Goal: Transaction & Acquisition: Download file/media

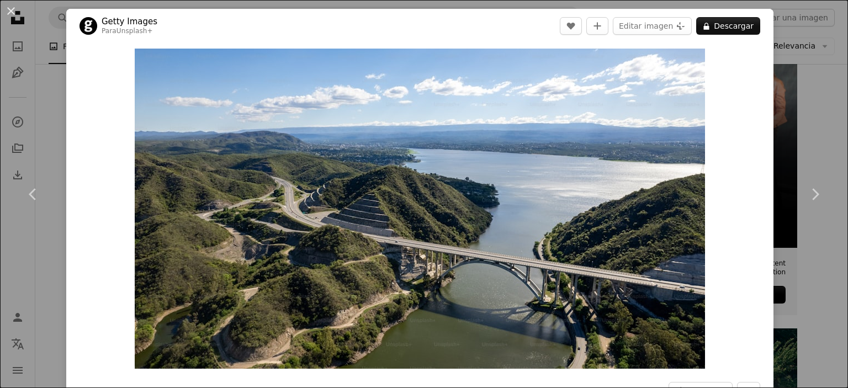
click at [798, 254] on div "An X shape Chevron left Chevron right Getty Images Para Unsplash+ A heart A plu…" at bounding box center [424, 194] width 848 height 388
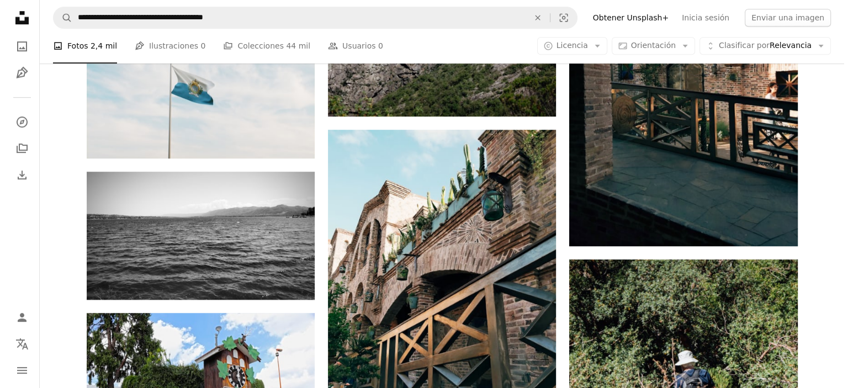
scroll to position [773, 0]
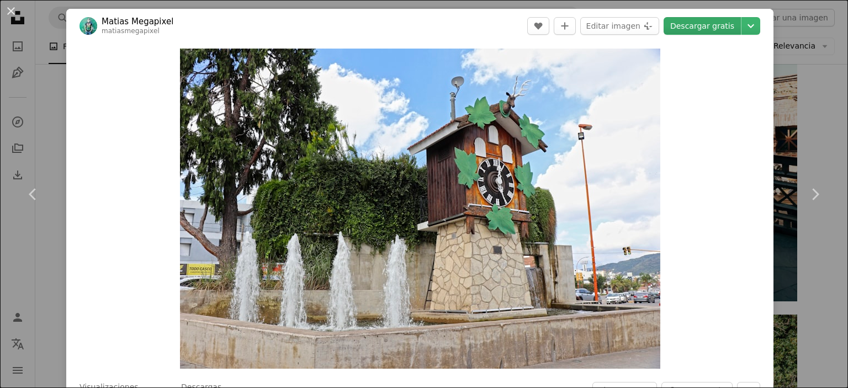
click at [680, 29] on link "Descargar gratis" at bounding box center [702, 26] width 77 height 18
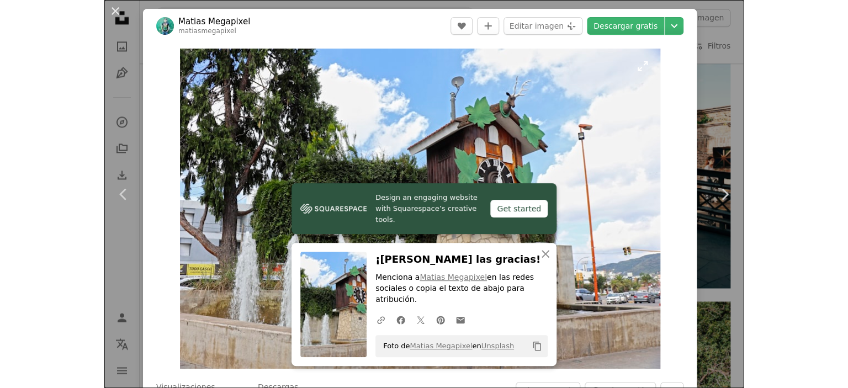
scroll to position [773, 0]
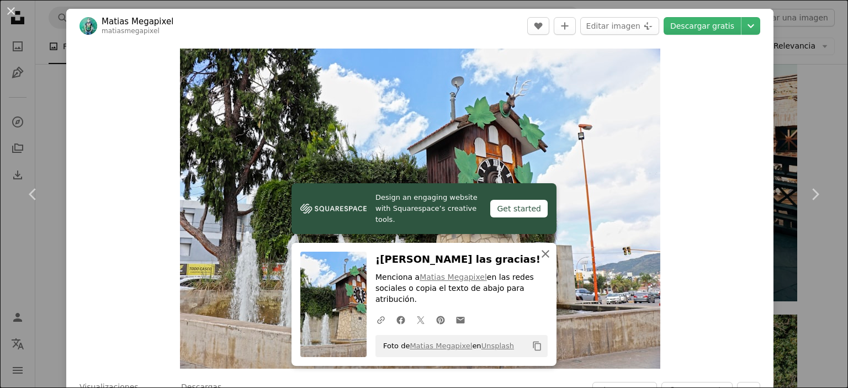
click at [548, 260] on icon "An X shape" at bounding box center [545, 253] width 13 height 13
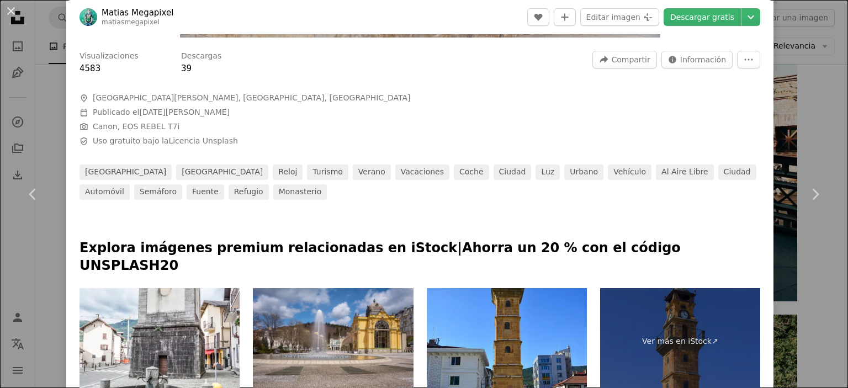
scroll to position [442, 0]
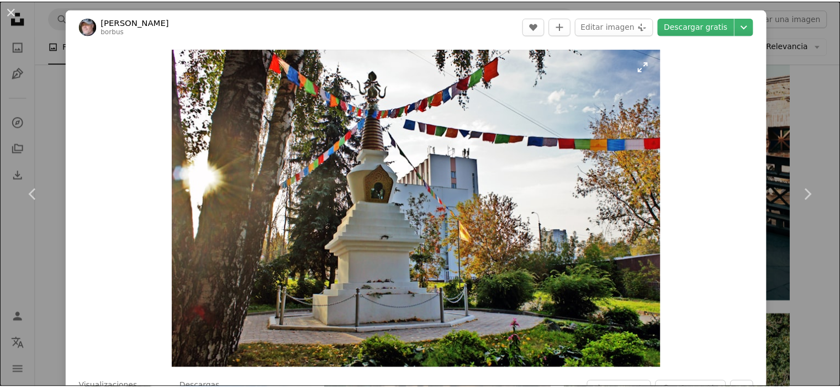
scroll to position [166, 0]
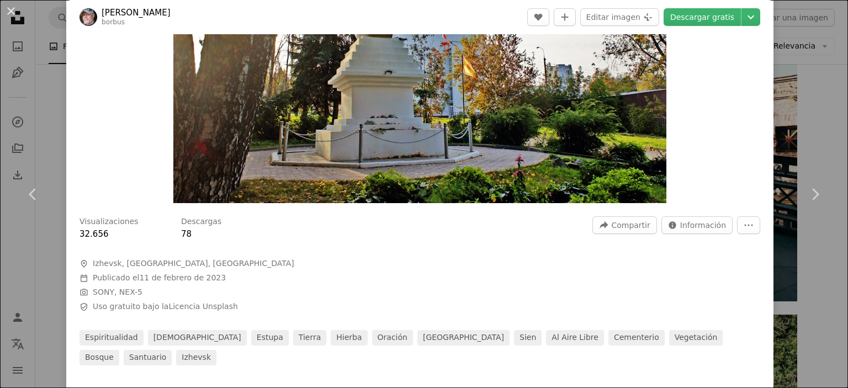
click at [789, 117] on div "An X shape Chevron left Chevron right [PERSON_NAME] borbus A heart A plus sign …" at bounding box center [424, 194] width 848 height 388
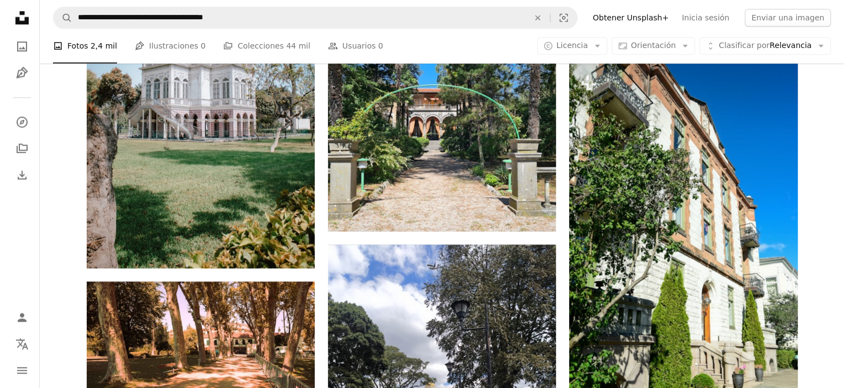
scroll to position [1436, 0]
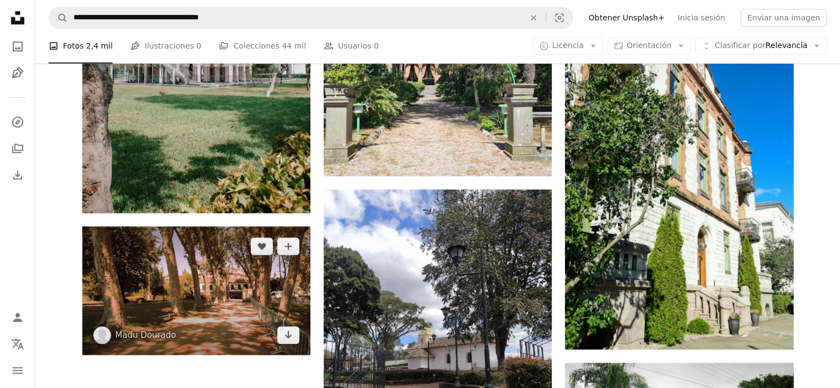
click at [234, 226] on img at bounding box center [196, 290] width 228 height 128
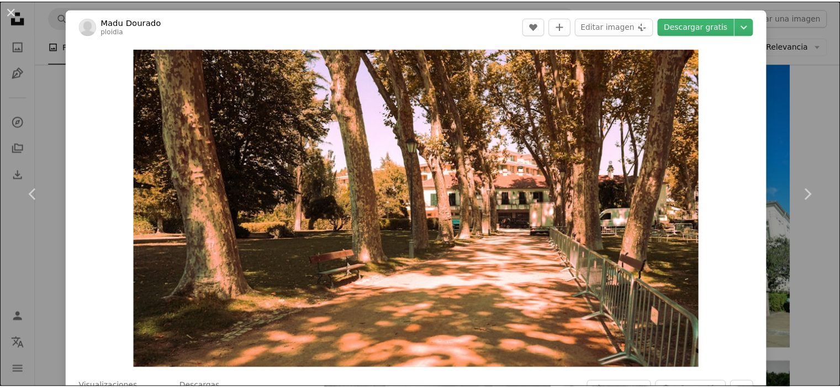
scroll to position [166, 0]
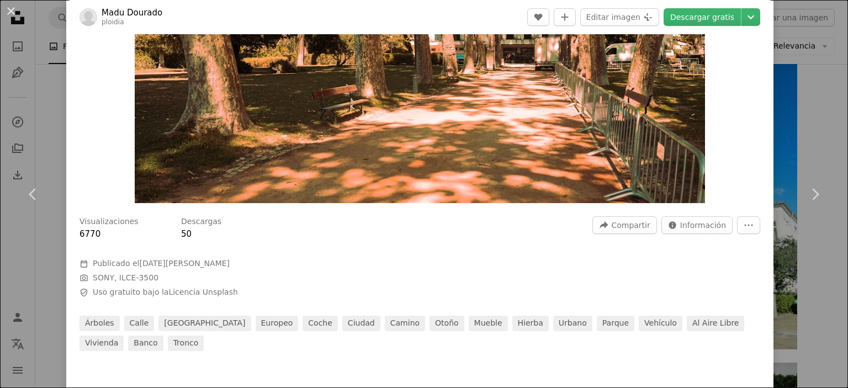
click at [794, 125] on div "An X shape Chevron left Chevron right [PERSON_NAME] ploidia A heart A plus sign…" at bounding box center [424, 194] width 848 height 388
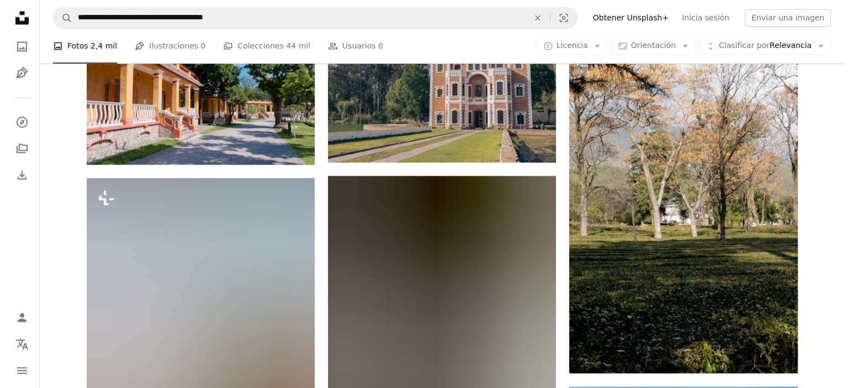
scroll to position [1712, 0]
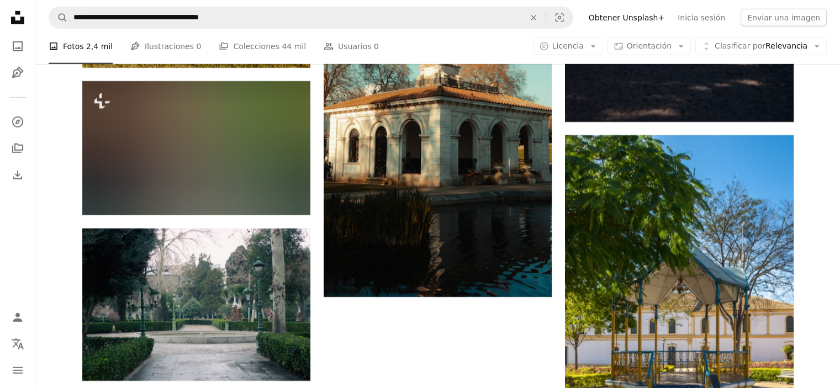
scroll to position [3405, 0]
